Goal: Task Accomplishment & Management: Use online tool/utility

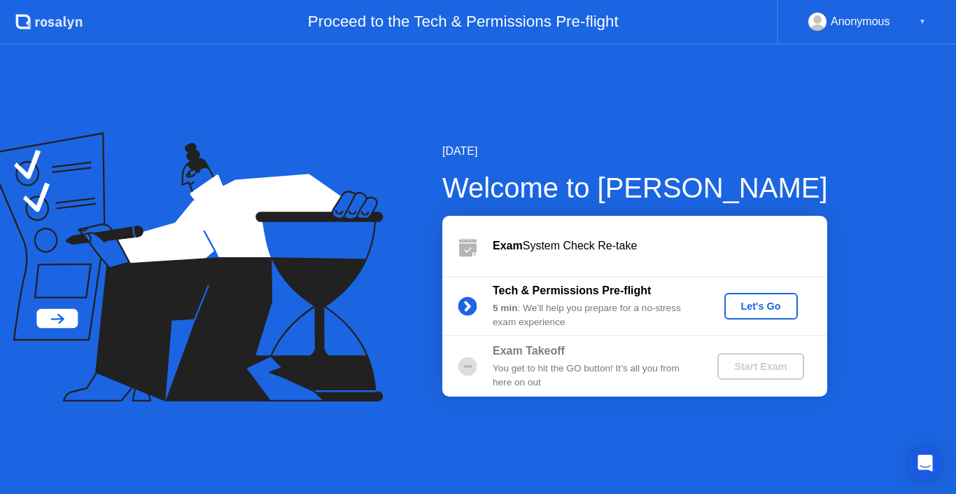
click at [762, 303] on div "Let's Go" at bounding box center [761, 305] width 62 height 11
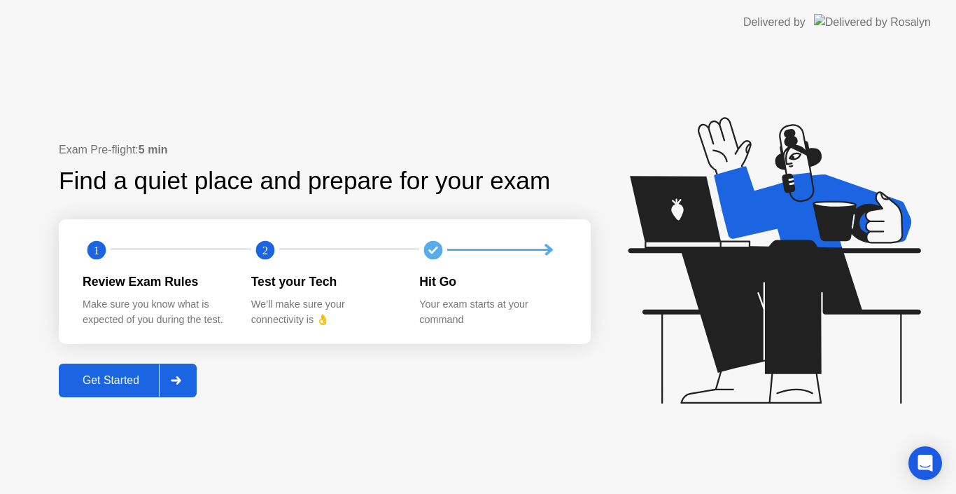
click at [99, 382] on div "Get Started" at bounding box center [111, 380] width 96 height 13
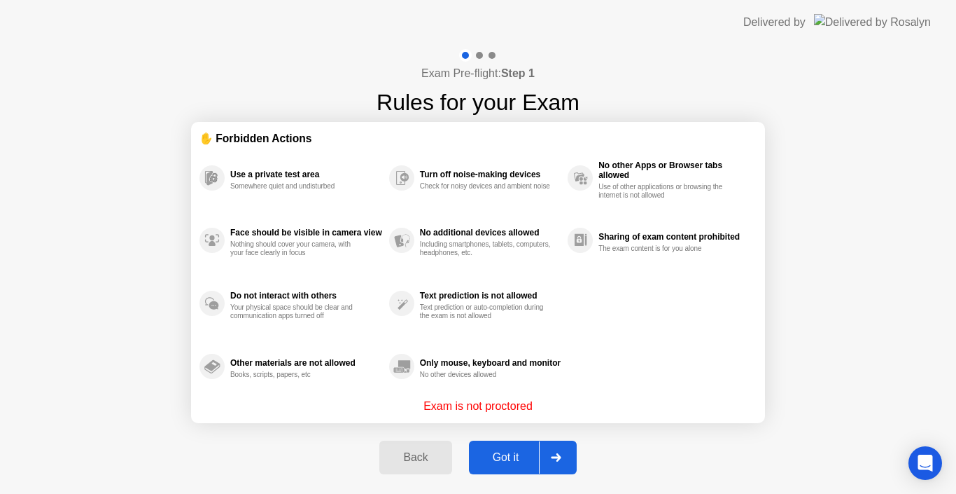
click at [501, 459] on div "Got it" at bounding box center [506, 457] width 66 height 13
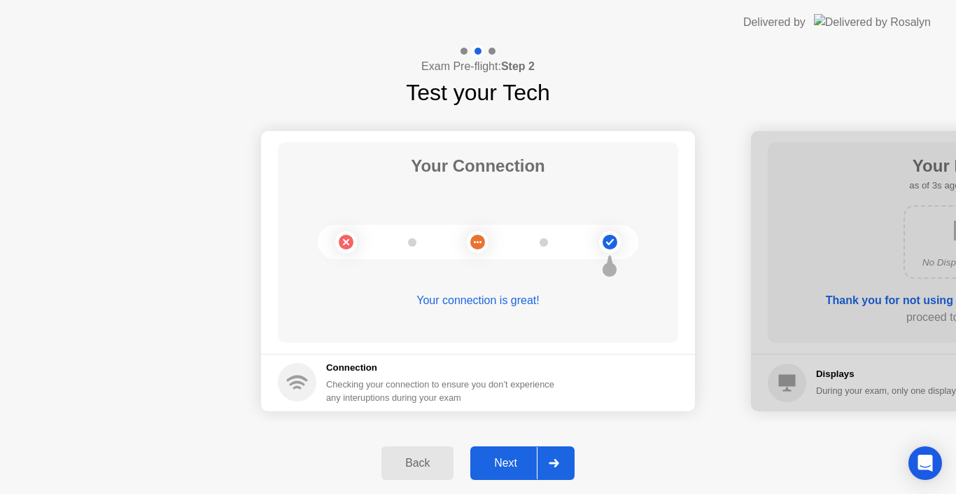
click at [512, 469] on div "Next" at bounding box center [506, 462] width 62 height 13
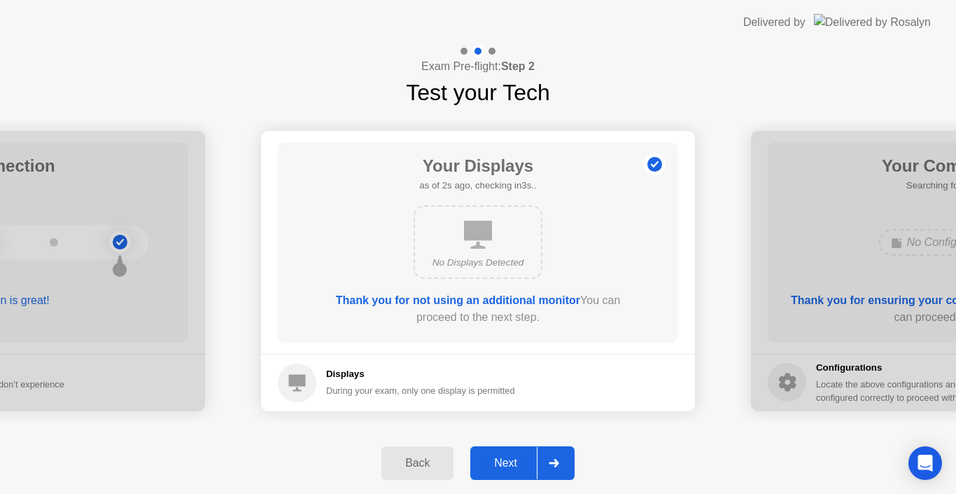
click at [517, 453] on button "Next" at bounding box center [522, 463] width 104 height 34
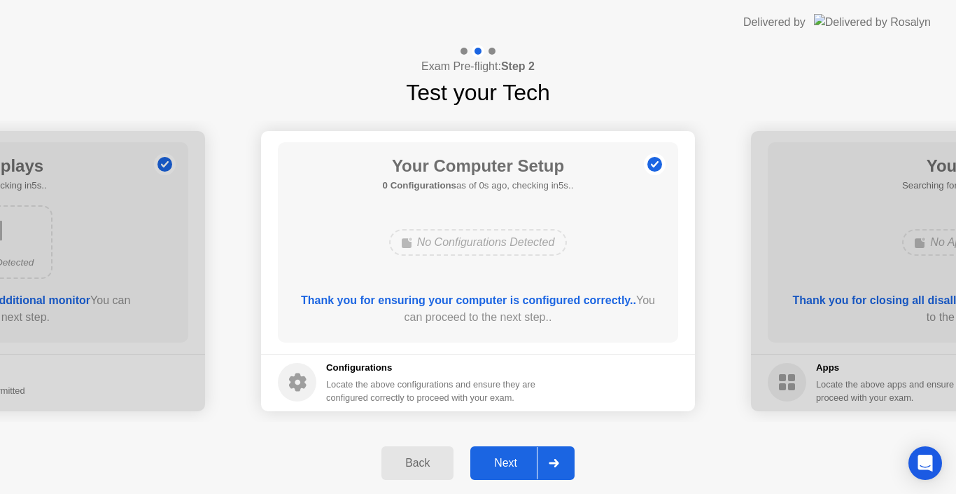
click at [515, 469] on div "Next" at bounding box center [506, 462] width 62 height 13
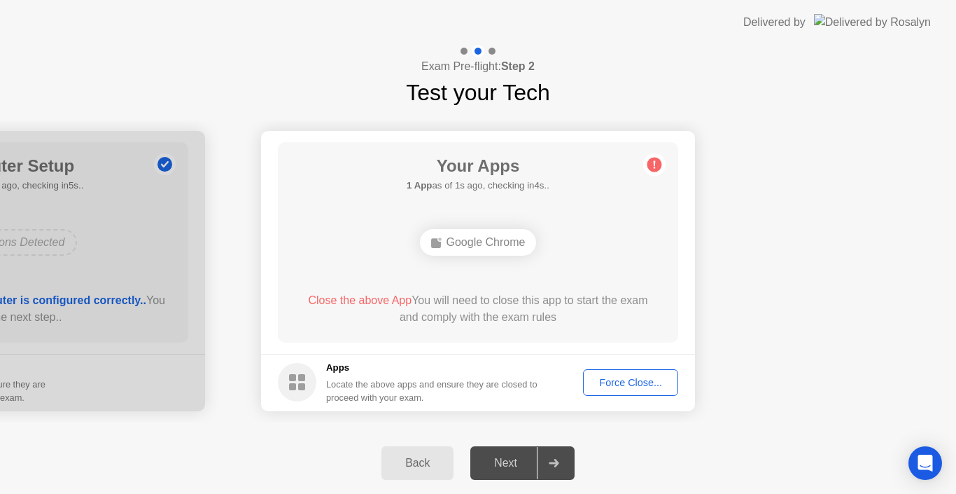
click at [515, 469] on div "Next" at bounding box center [506, 462] width 62 height 13
click at [626, 378] on div "Force Close..." at bounding box center [630, 382] width 85 height 11
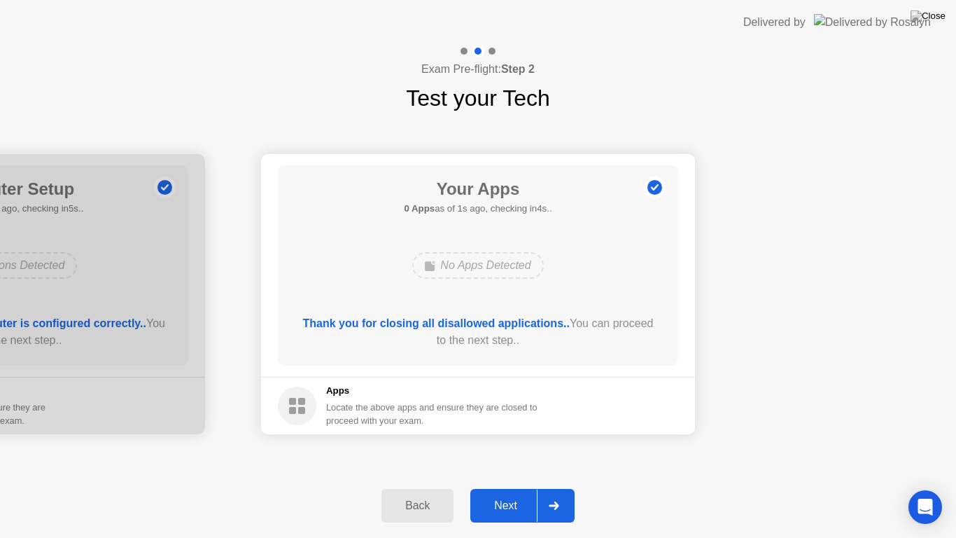
click at [506, 493] on div "Next" at bounding box center [506, 505] width 62 height 13
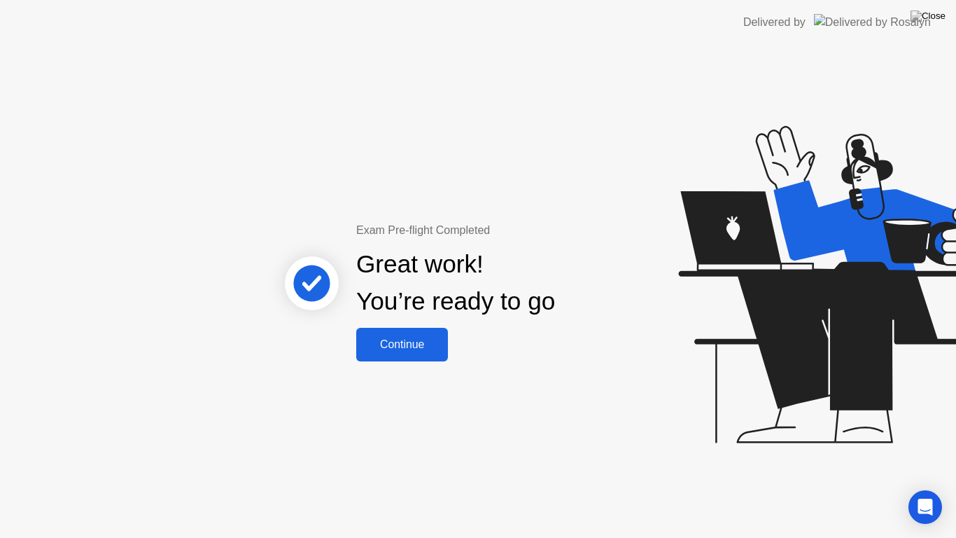
click at [403, 346] on div "Continue" at bounding box center [402, 344] width 83 height 13
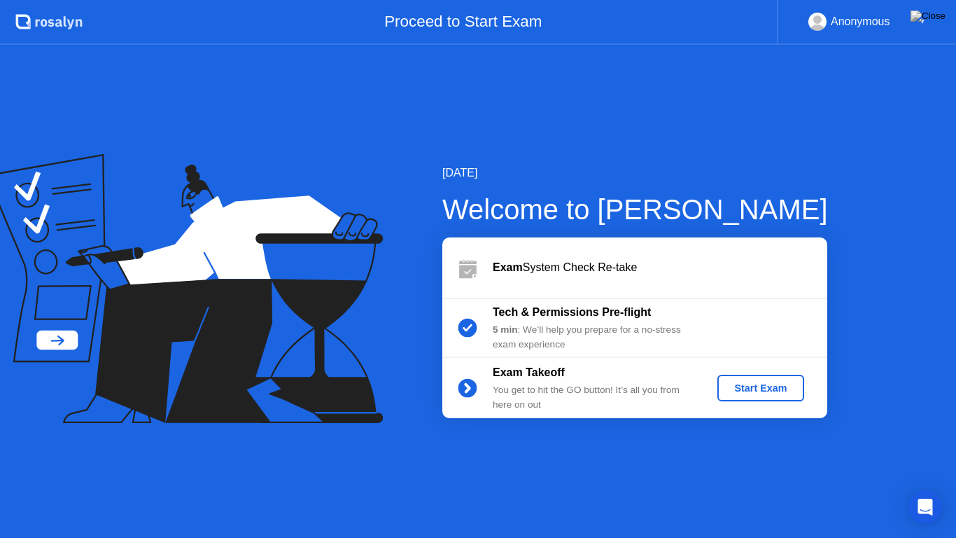
click at [748, 390] on div "Start Exam" at bounding box center [760, 387] width 75 height 11
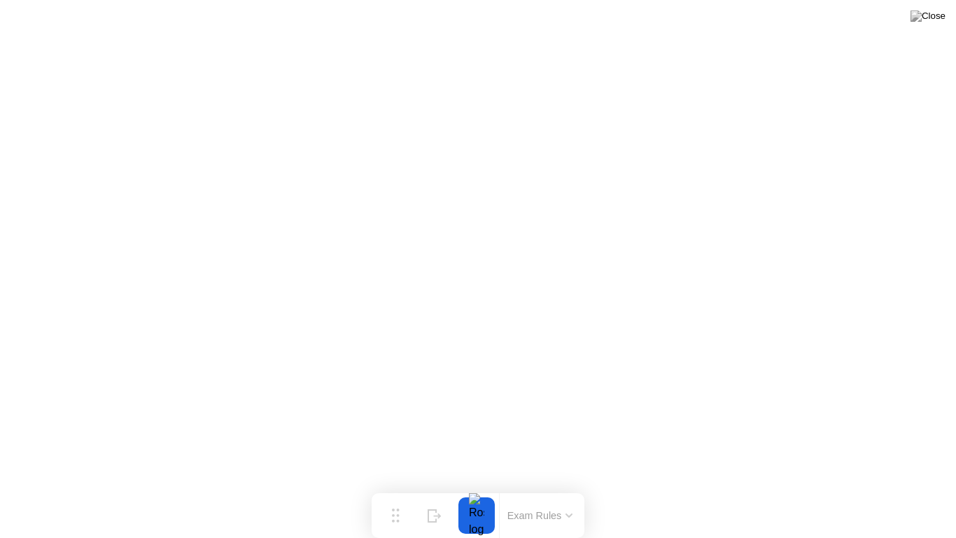
click at [576, 493] on button "Exam Rules" at bounding box center [540, 515] width 74 height 13
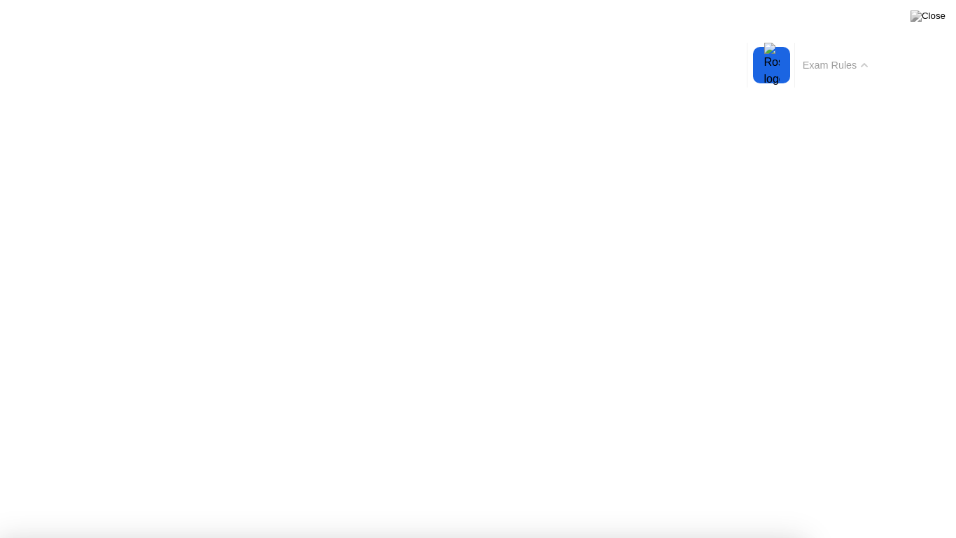
click at [865, 64] on icon at bounding box center [865, 65] width 6 height 3
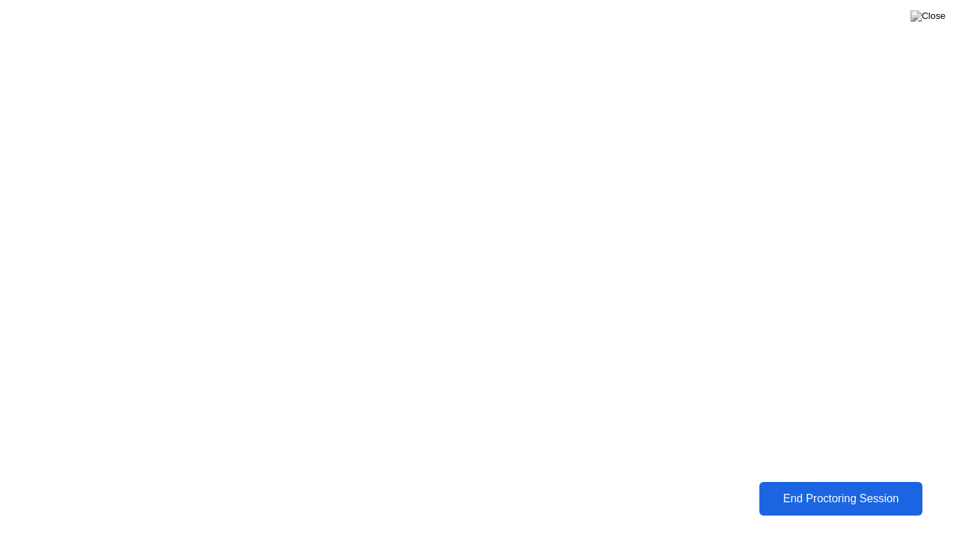
click at [795, 493] on div "End Proctoring Session" at bounding box center [841, 498] width 155 height 13
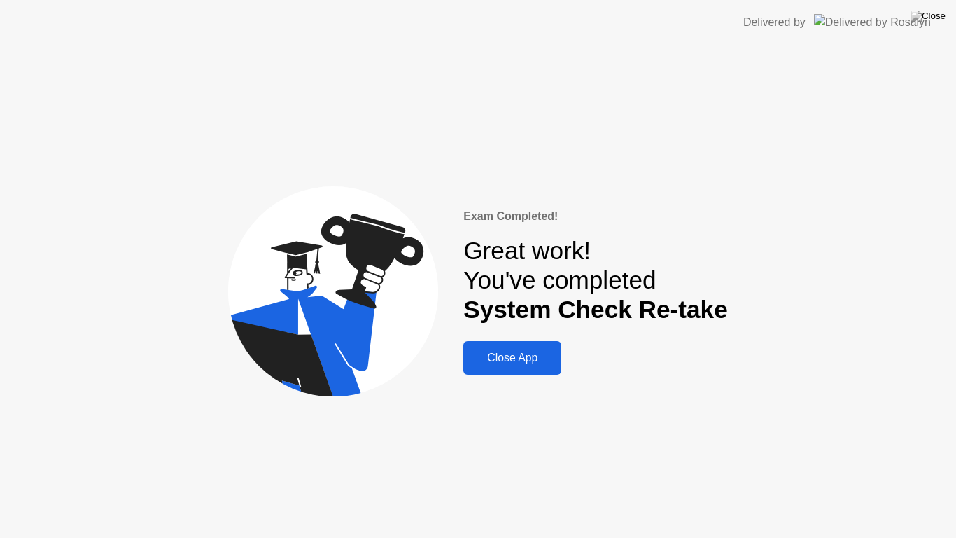
click at [494, 351] on div "Close App" at bounding box center [513, 357] width 90 height 13
